Goal: Task Accomplishment & Management: Manage account settings

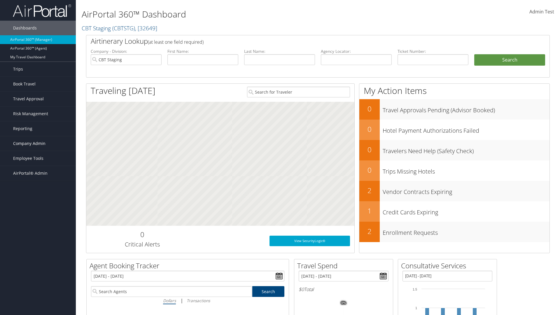
click at [38, 143] on span "Company Admin" at bounding box center [29, 143] width 32 height 15
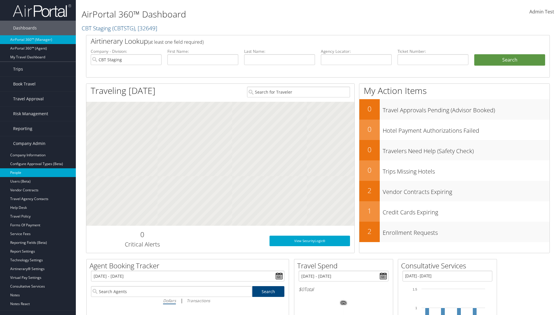
click at [38, 173] on link "People" at bounding box center [38, 172] width 76 height 9
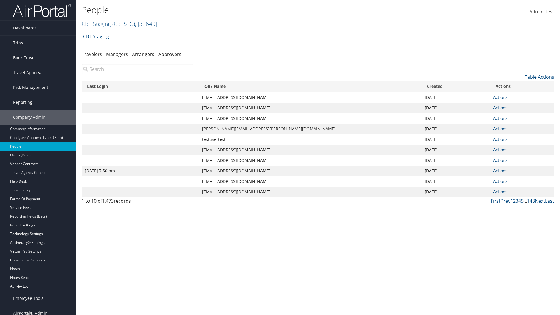
click at [137, 69] on input "search" at bounding box center [138, 69] width 112 height 10
type input "[DATE] 7:50 pm"
